Goal: Information Seeking & Learning: Check status

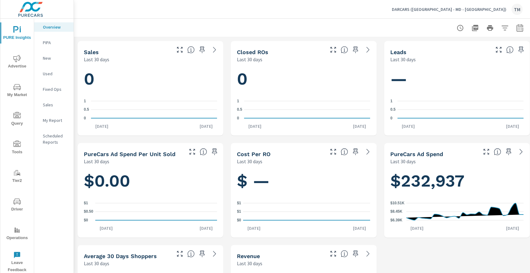
scroll to position [479, 0]
click at [18, 55] on icon "nav menu" at bounding box center [16, 58] width 7 height 7
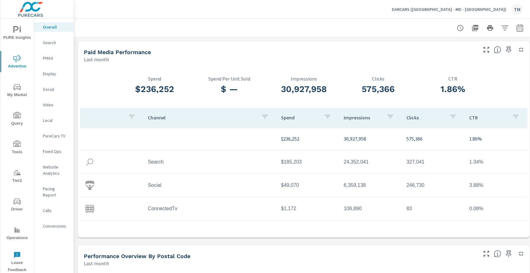
scroll to position [0, 0]
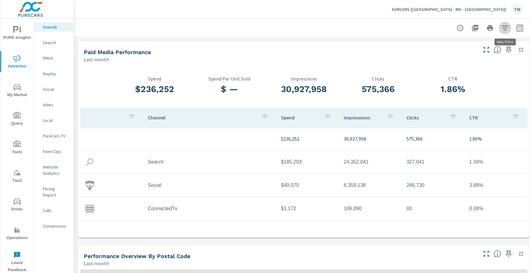
click at [504, 26] on icon "button" at bounding box center [505, 27] width 7 height 7
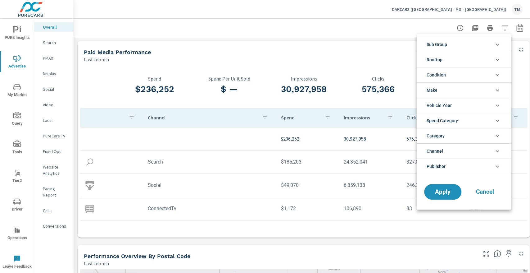
click at [464, 71] on li "Condition" at bounding box center [464, 74] width 94 height 15
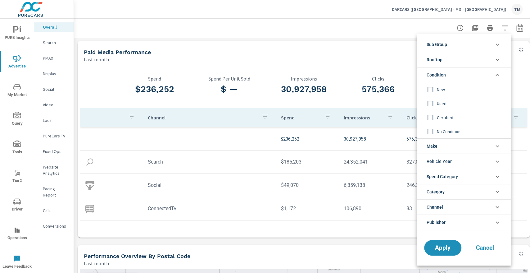
click at [459, 53] on li "Rooftop" at bounding box center [464, 59] width 94 height 15
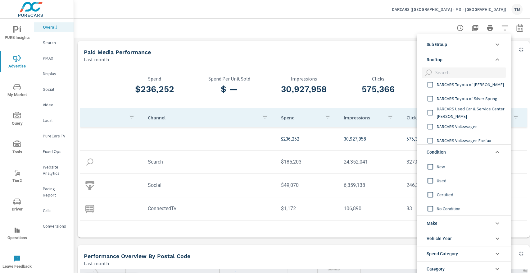
scroll to position [414, 0]
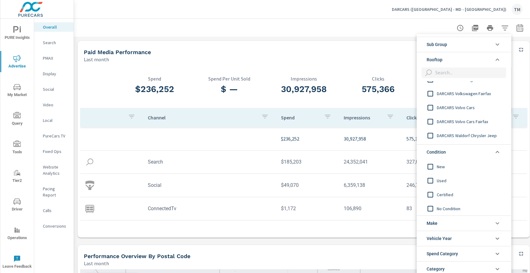
click at [469, 103] on div "DARCARS Volvo Cars" at bounding box center [463, 107] width 93 height 14
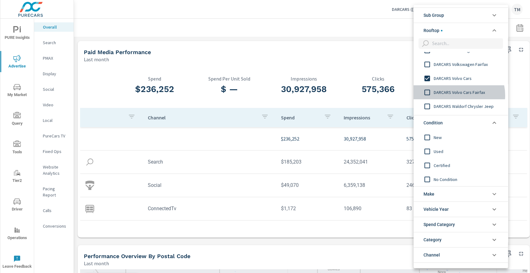
click at [458, 94] on span "DARCARS Volvo Cars Fairfax" at bounding box center [468, 92] width 68 height 7
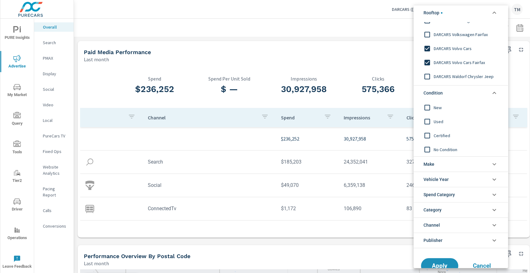
scroll to position [44, 0]
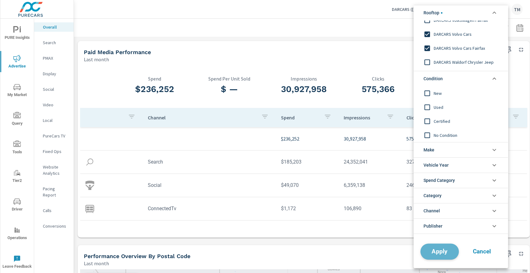
click at [443, 249] on span "Apply" at bounding box center [439, 251] width 25 height 6
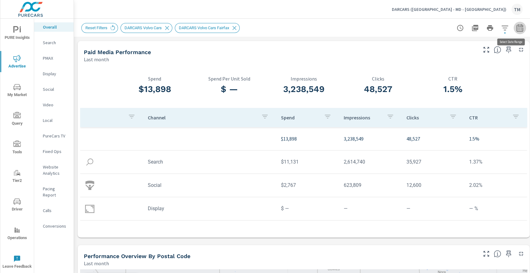
click at [523, 30] on icon "button" at bounding box center [520, 27] width 7 height 7
select select "Last month"
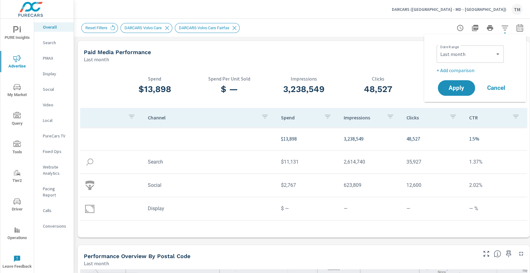
click at [461, 69] on p "+ Add comparison" at bounding box center [477, 70] width 80 height 7
select select "Previous period"
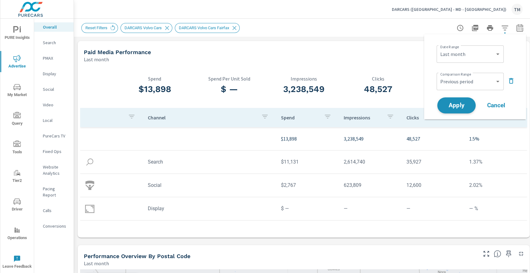
click at [462, 103] on span "Apply" at bounding box center [456, 106] width 25 height 6
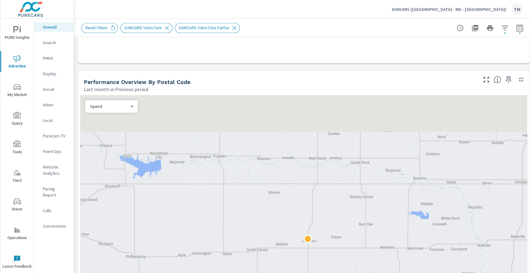
scroll to position [249, 0]
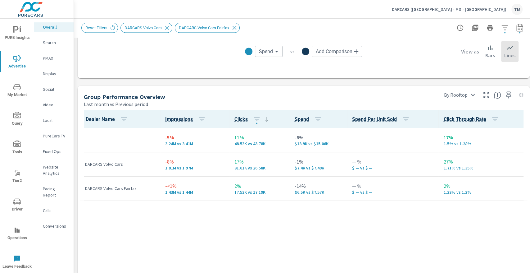
scroll to position [817, 0]
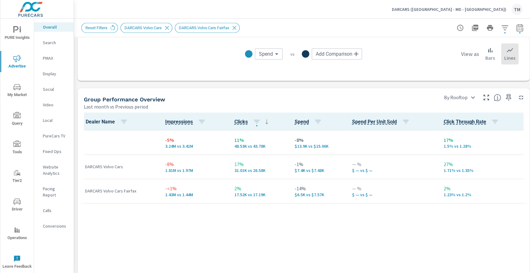
click at [363, 151] on div at bounding box center [393, 142] width 82 height 19
